Goal: Information Seeking & Learning: Find specific fact

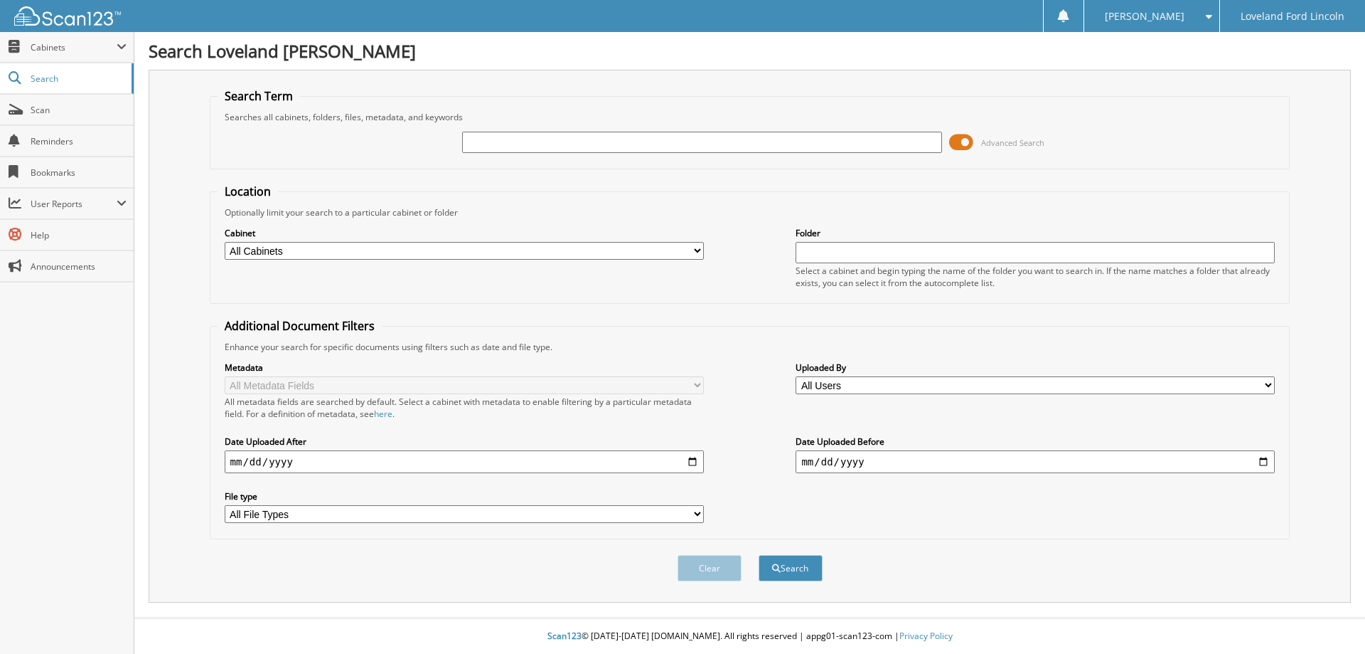
click at [700, 147] on input "text" at bounding box center [701, 142] width 479 height 21
type input "327845A"
click at [759, 555] on button "Search" at bounding box center [791, 568] width 64 height 26
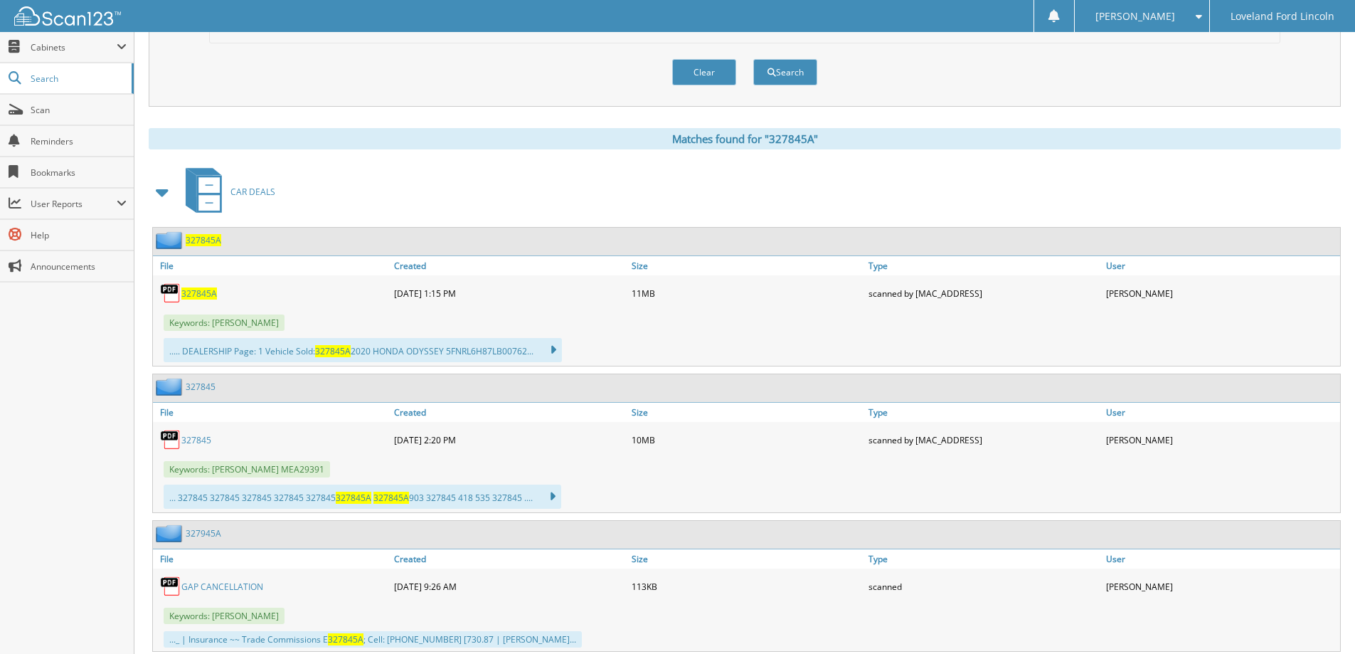
scroll to position [497, 0]
click at [192, 289] on span "327845A" at bounding box center [199, 292] width 36 height 12
